Goal: Use online tool/utility

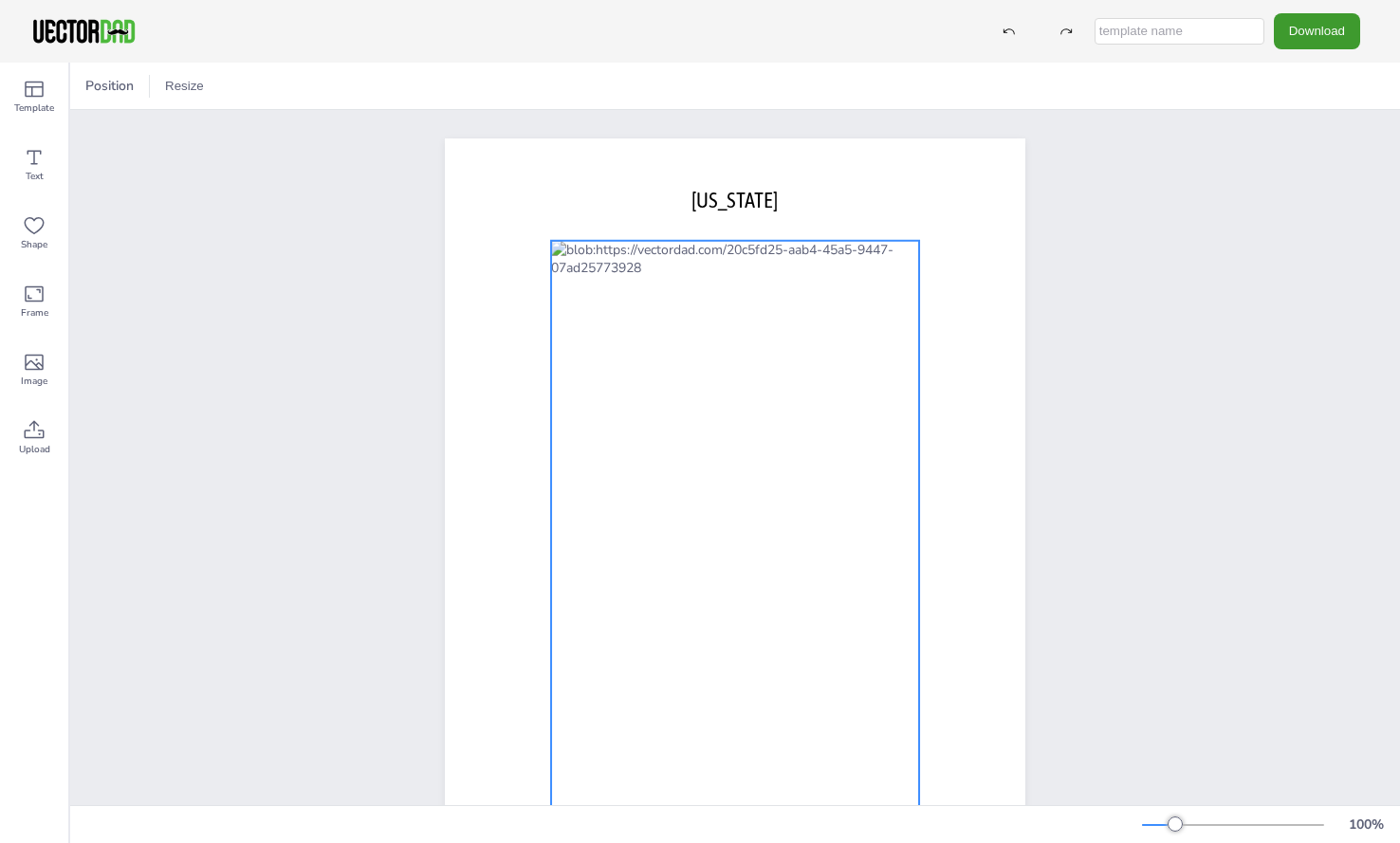
click at [833, 255] on div at bounding box center [734, 529] width 368 height 576
click at [835, 298] on div at bounding box center [734, 529] width 368 height 576
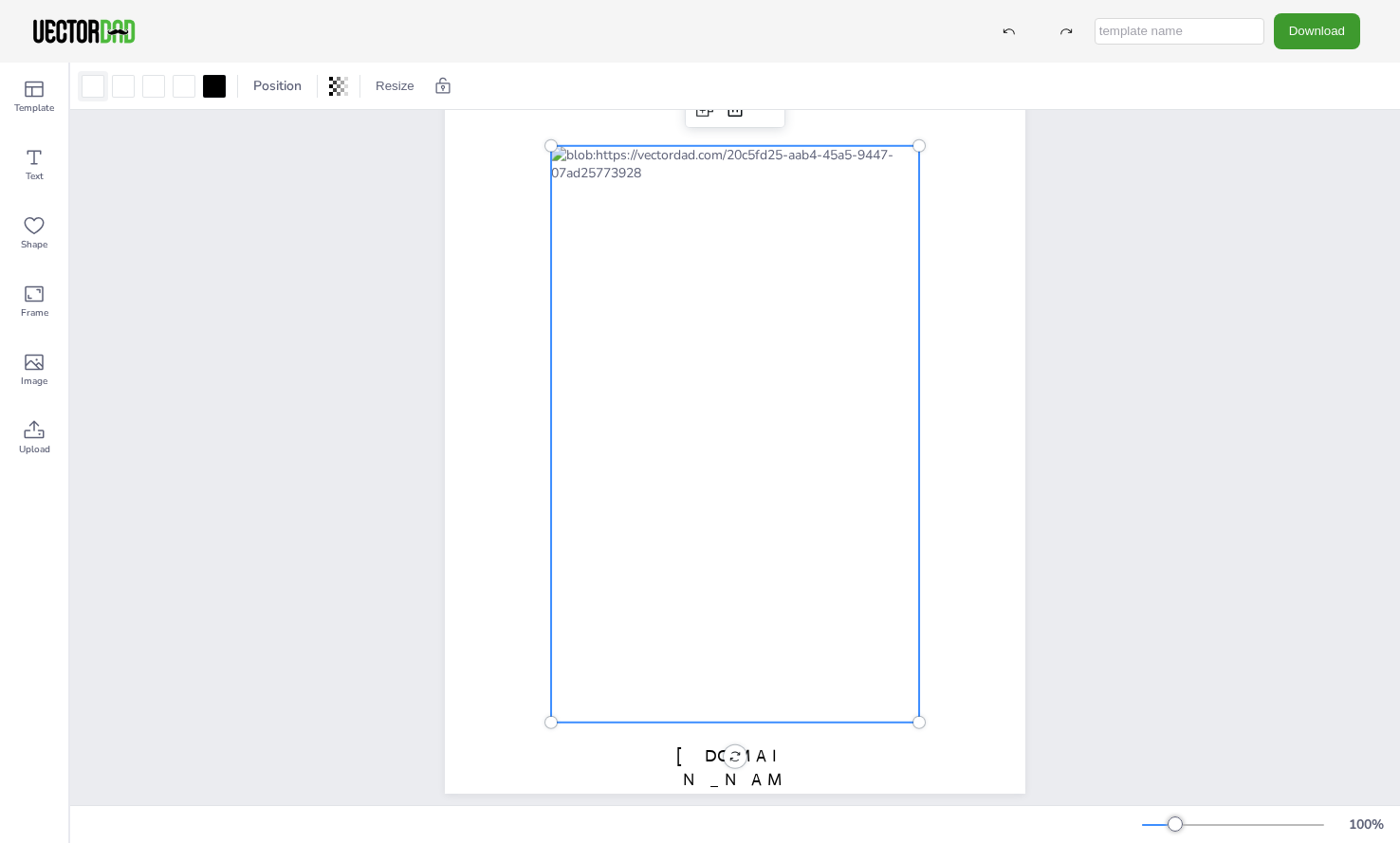
click at [88, 90] on div at bounding box center [93, 87] width 23 height 23
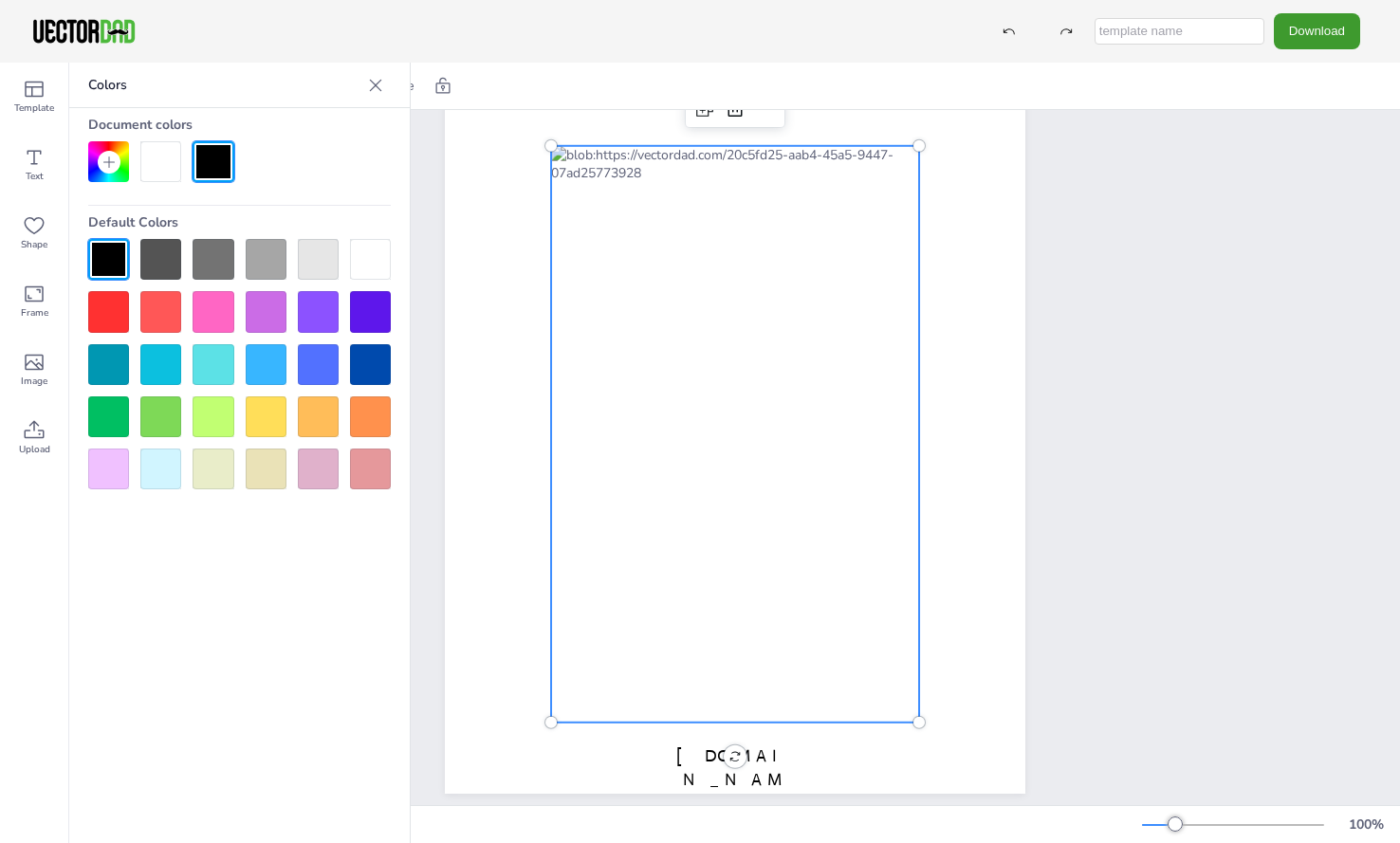
click at [104, 309] on div at bounding box center [109, 311] width 41 height 41
click at [794, 170] on div at bounding box center [734, 433] width 368 height 576
click at [842, 164] on div at bounding box center [734, 433] width 368 height 576
click at [895, 155] on div at bounding box center [734, 433] width 368 height 576
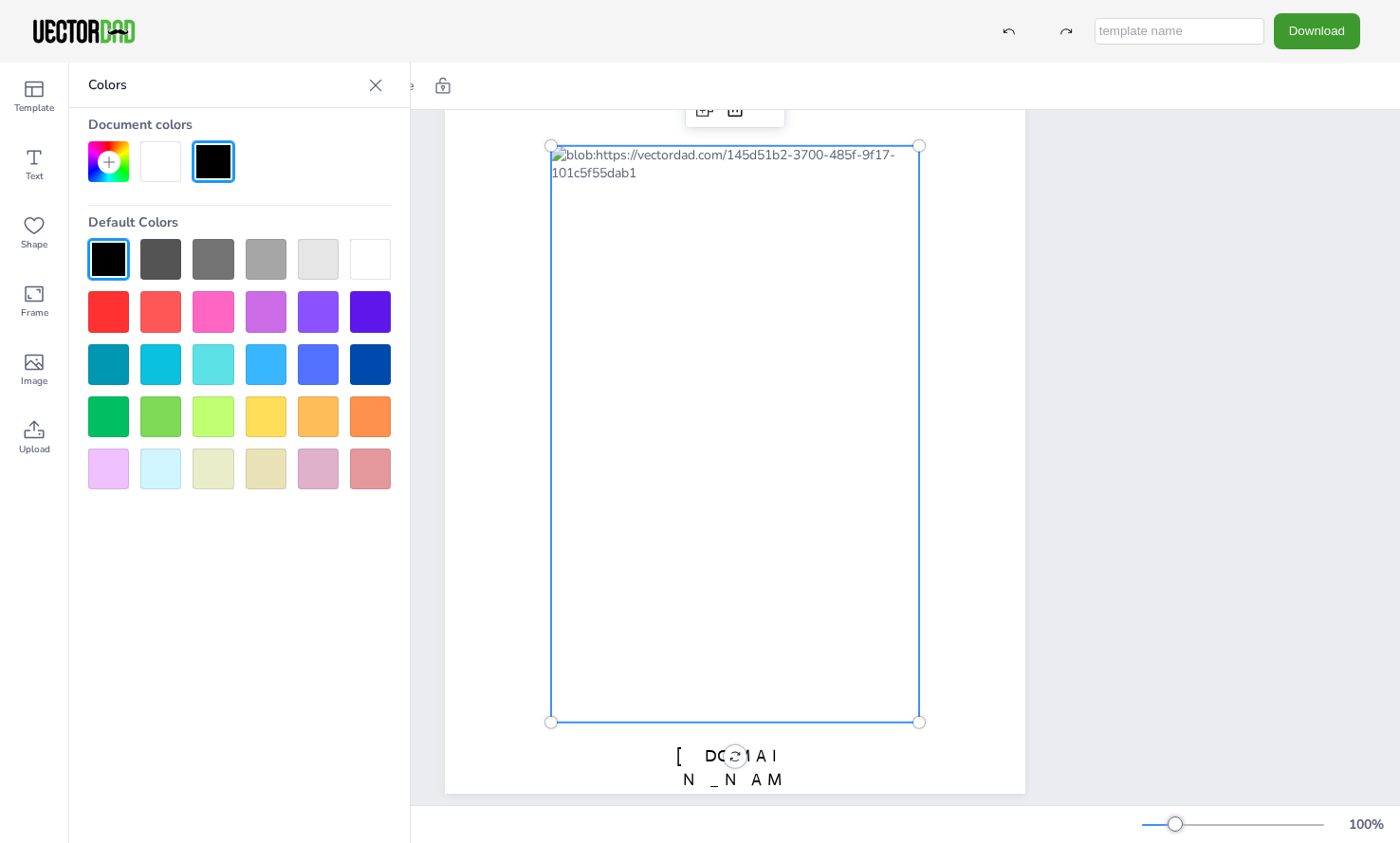
click at [895, 155] on div at bounding box center [734, 433] width 368 height 576
click at [271, 311] on div at bounding box center [266, 311] width 41 height 41
click at [257, 360] on div at bounding box center [266, 364] width 41 height 41
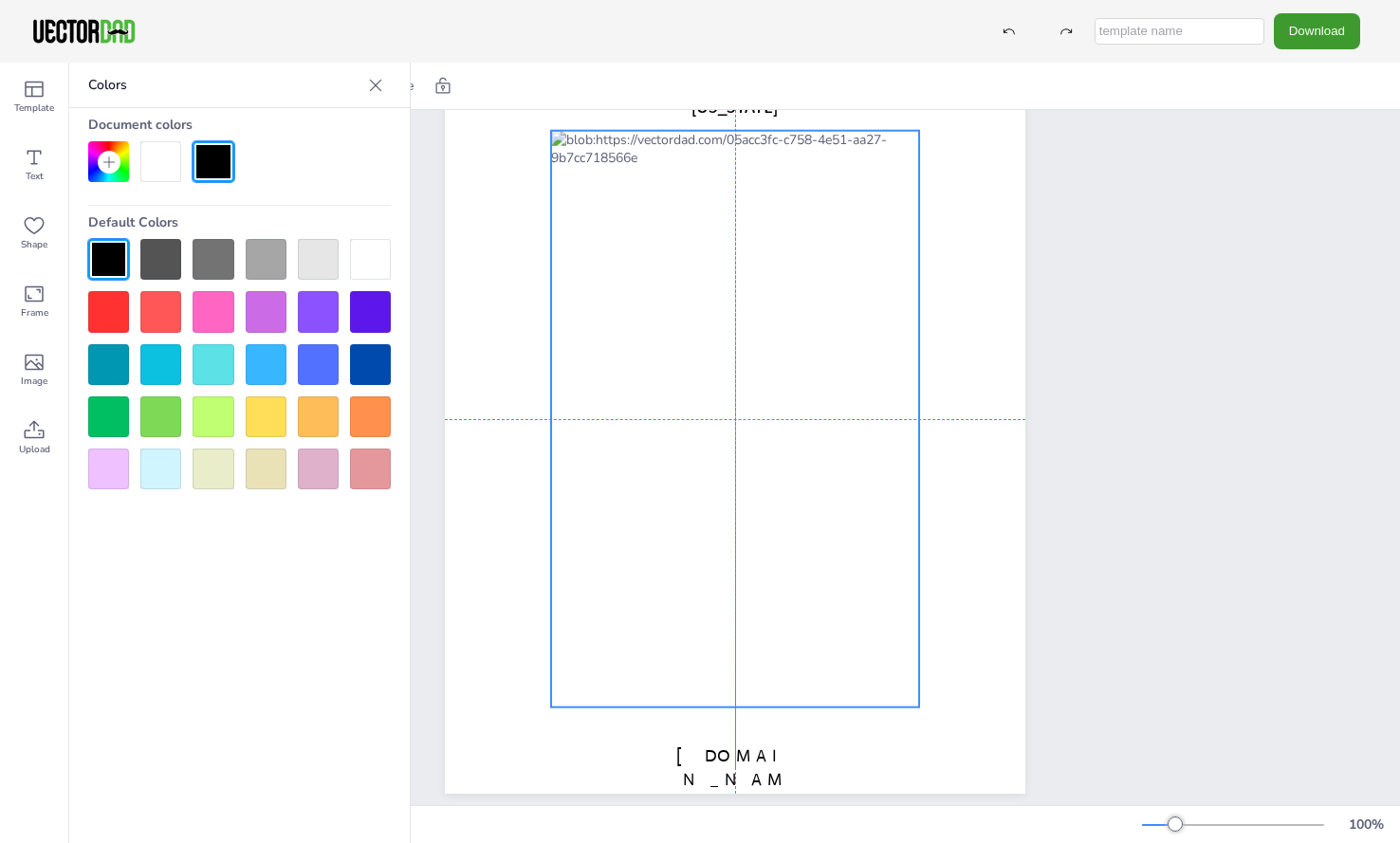
drag, startPoint x: 658, startPoint y: 240, endPoint x: 659, endPoint y: 222, distance: 18.0
click at [659, 222] on div at bounding box center [734, 418] width 368 height 576
click at [372, 85] on icon at bounding box center [375, 86] width 19 height 19
